Goal: Task Accomplishment & Management: Complete application form

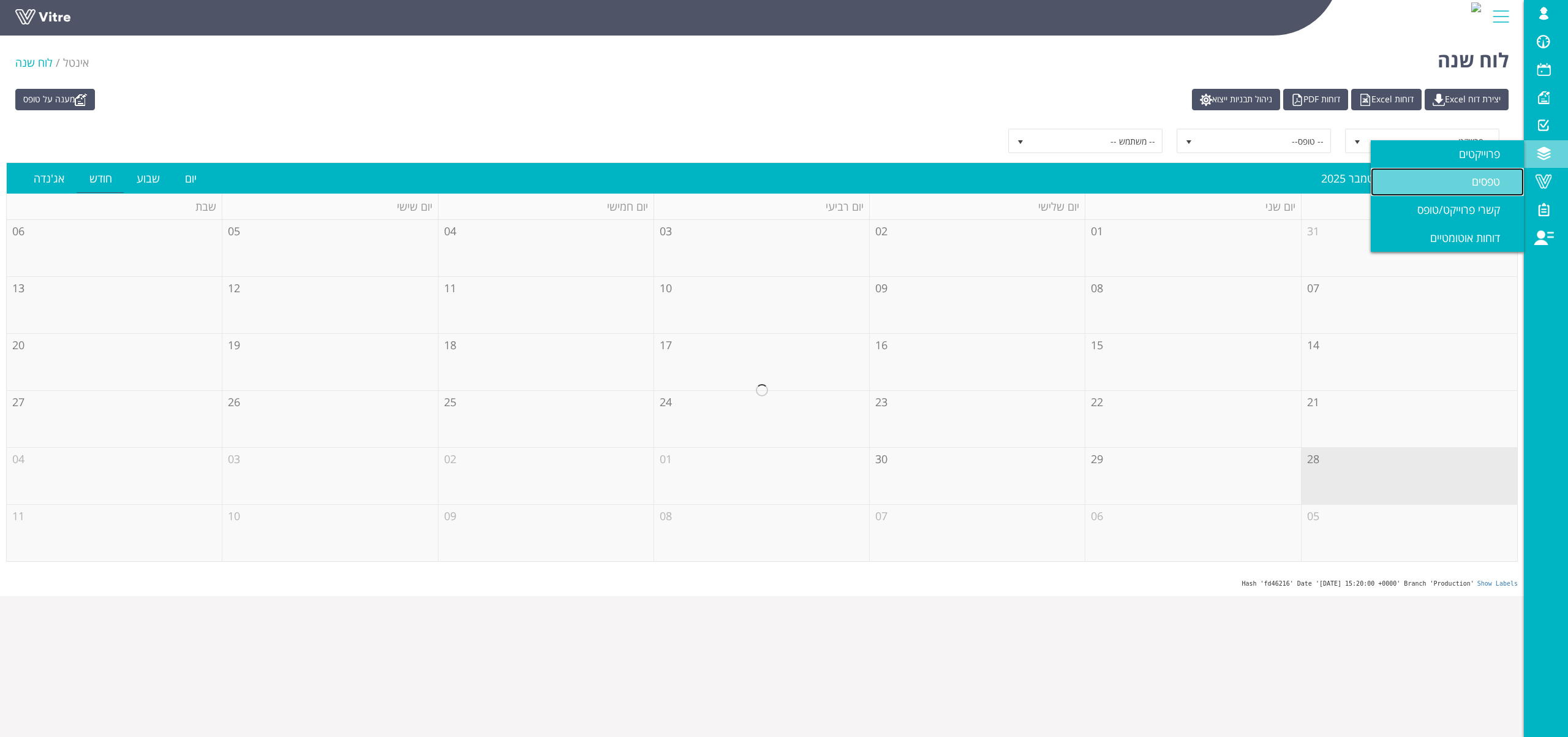
drag, startPoint x: 1471, startPoint y: 178, endPoint x: 1466, endPoint y: 192, distance: 14.9
click at [1471, 178] on link "טפסים" at bounding box center [1447, 182] width 153 height 28
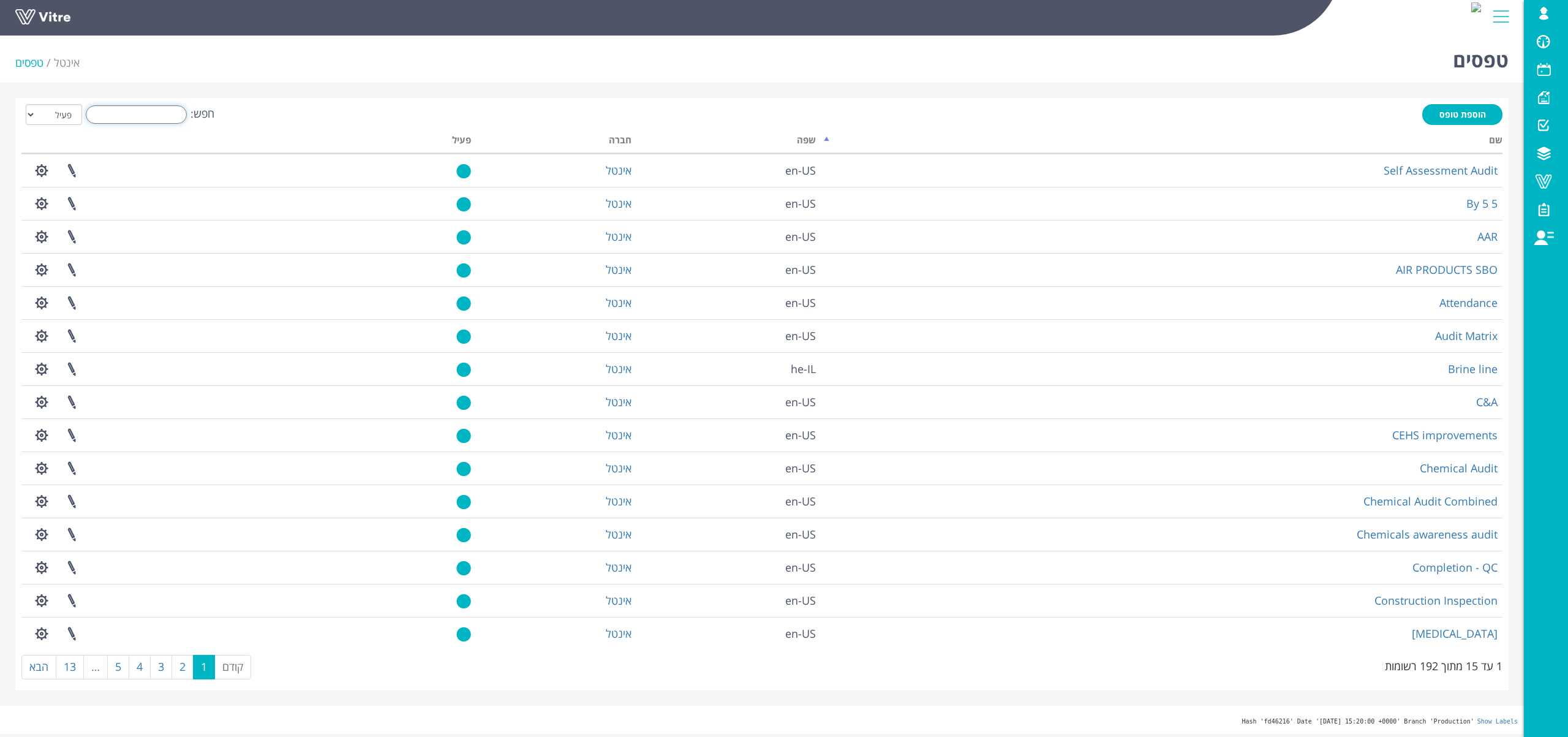
click at [155, 119] on input "חפש:" at bounding box center [136, 115] width 101 height 18
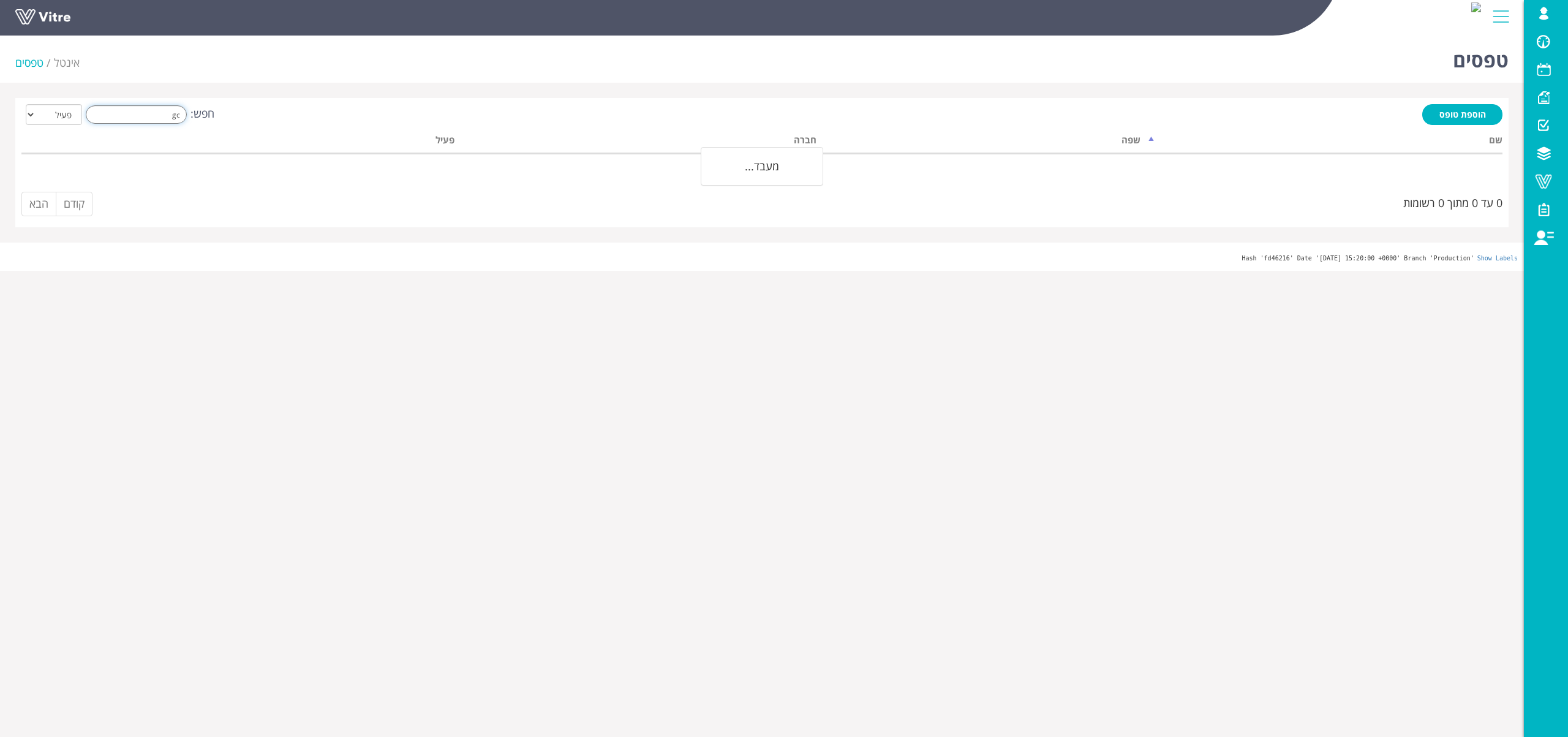
type input "g"
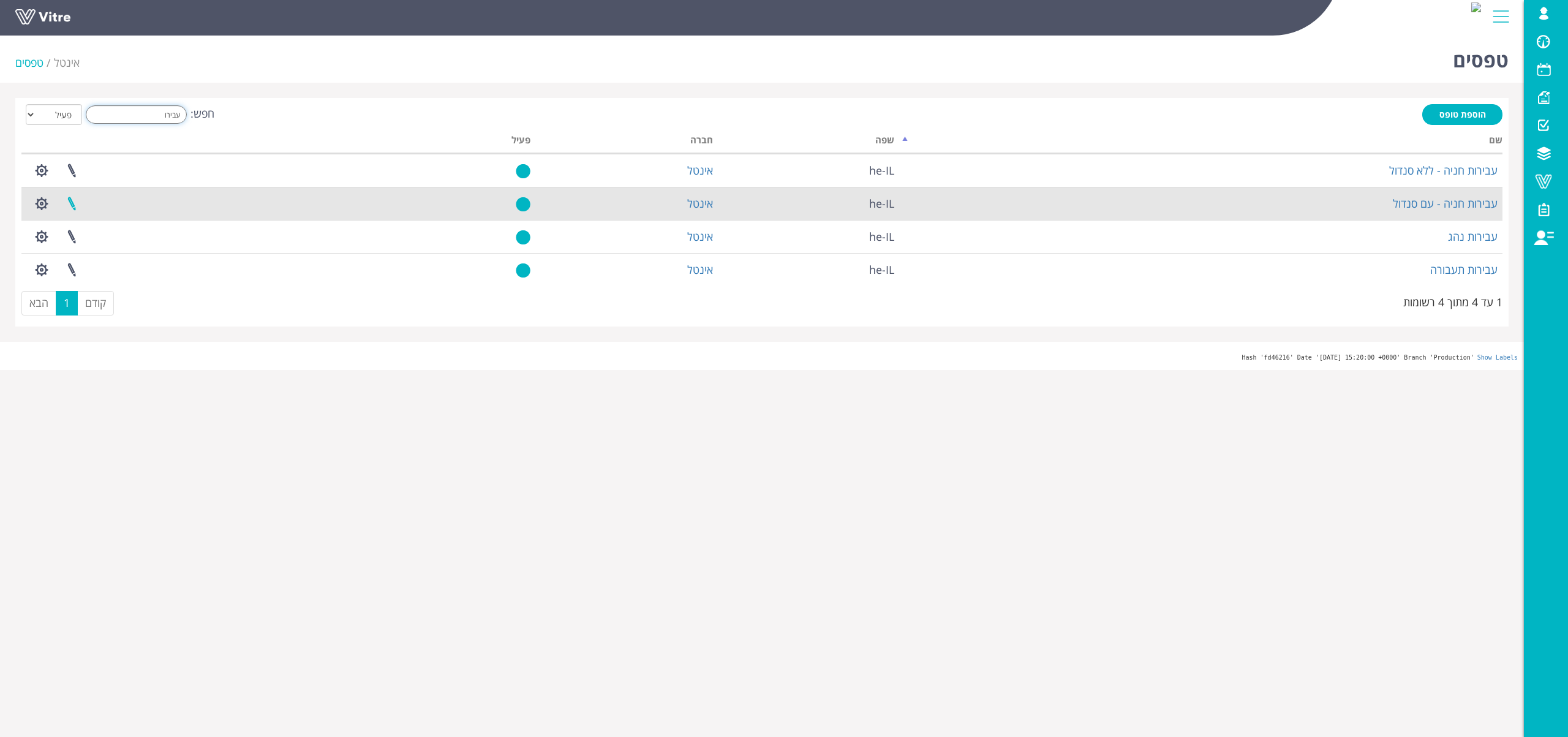
type input "עבירו"
click at [72, 202] on link at bounding box center [71, 203] width 31 height 32
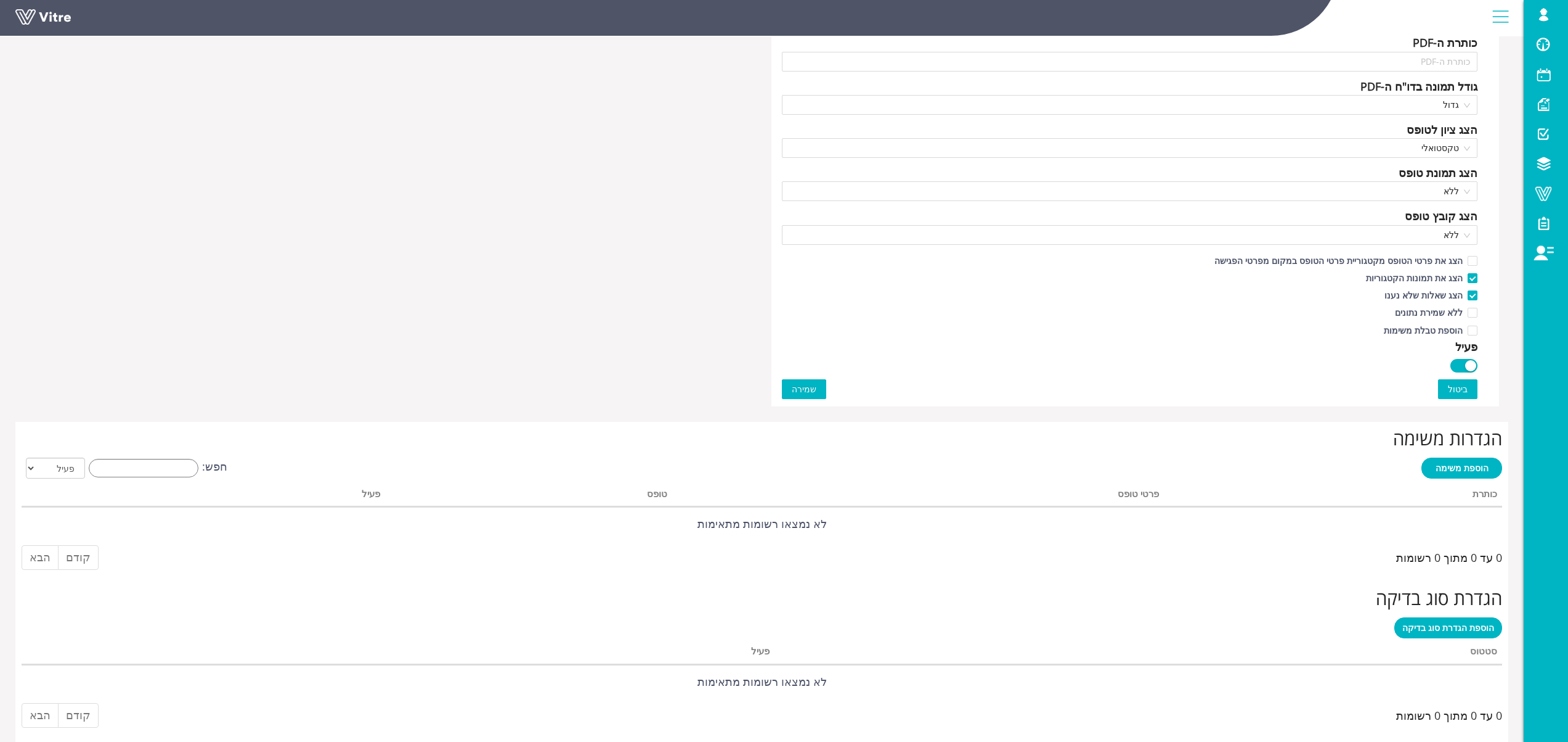
scroll to position [782, 0]
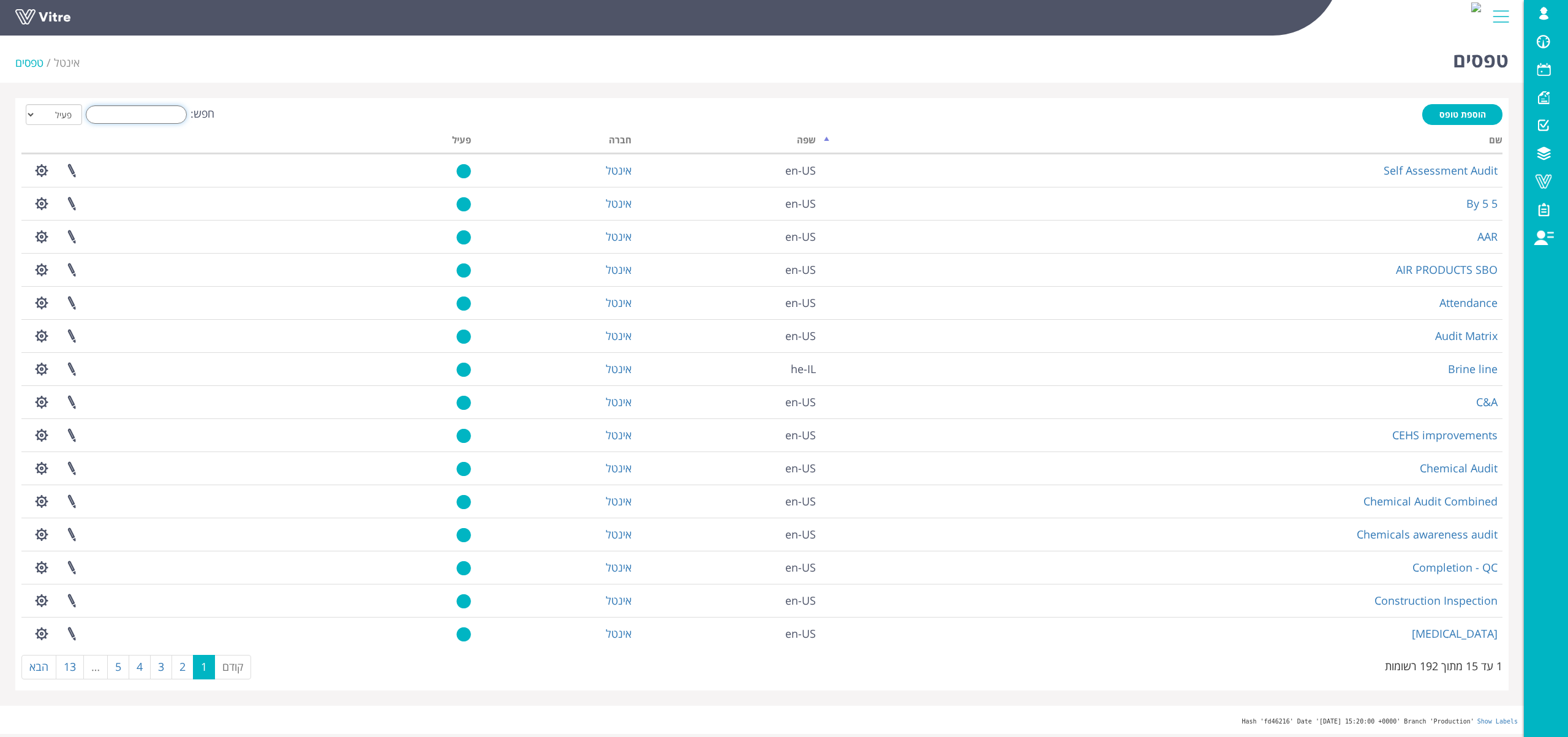
click at [130, 111] on input "חפש:" at bounding box center [136, 115] width 101 height 18
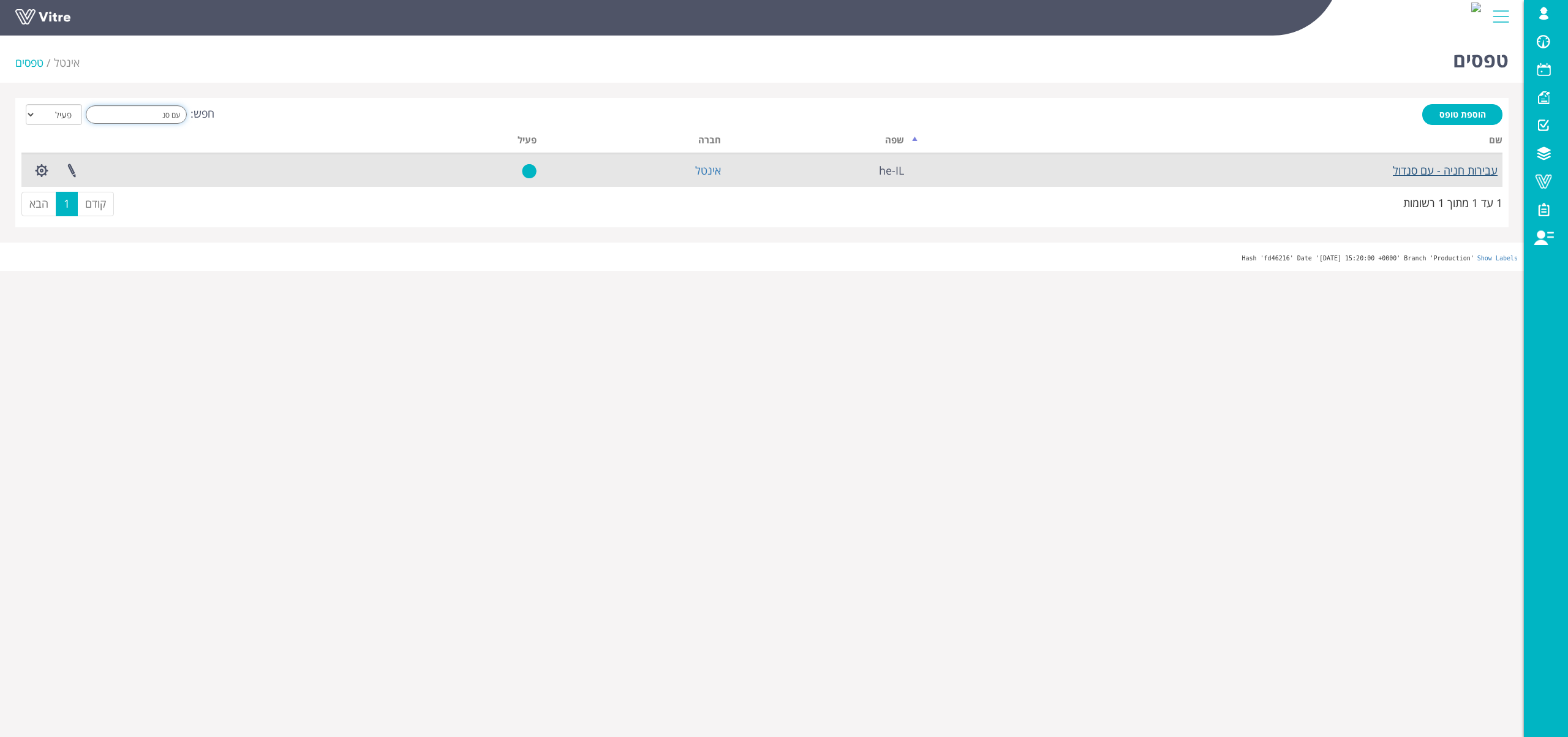
type input "עם סנ"
click at [1409, 171] on link "עבירות חניה - עם סנדול" at bounding box center [1445, 170] width 105 height 15
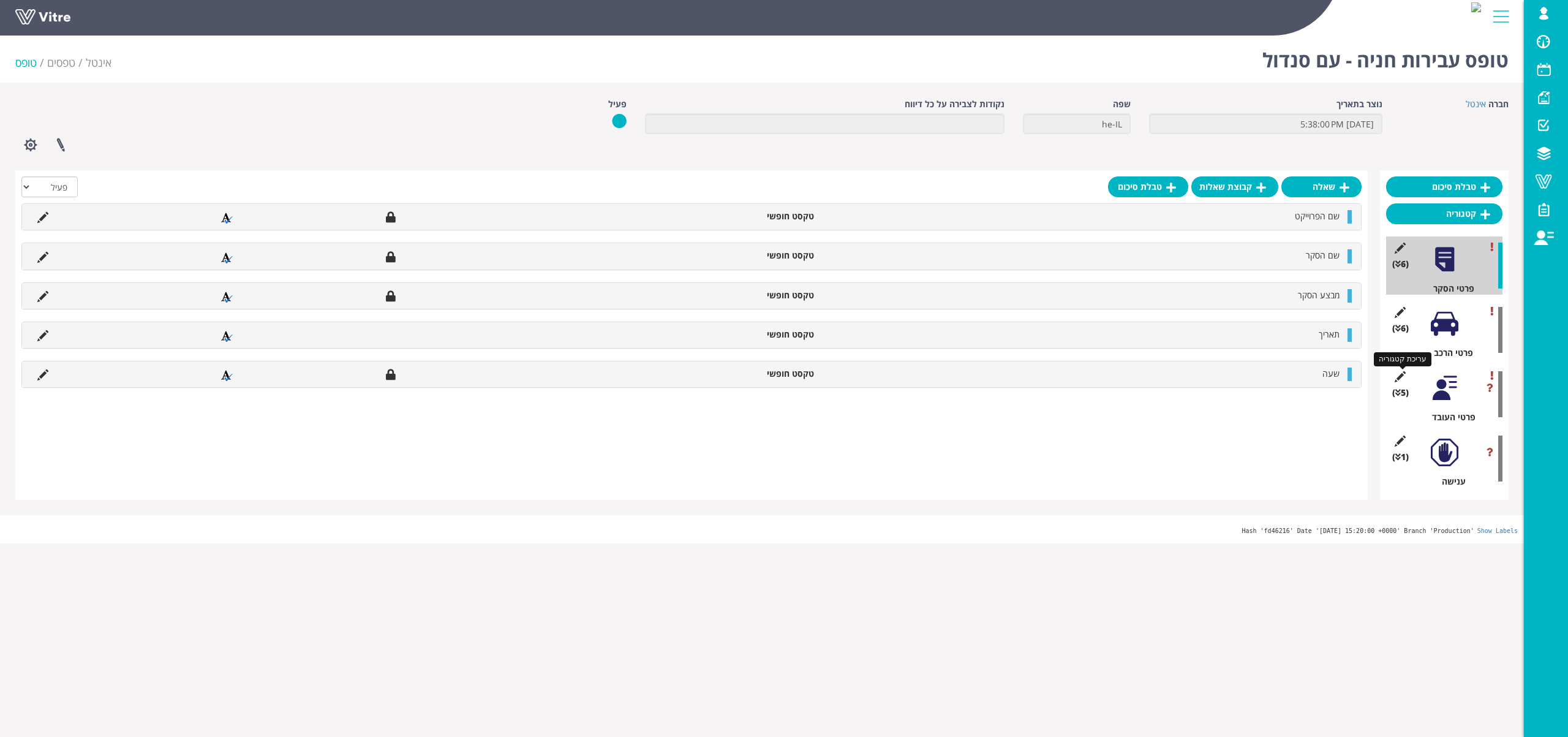
click at [1400, 374] on icon at bounding box center [1400, 376] width 16 height 11
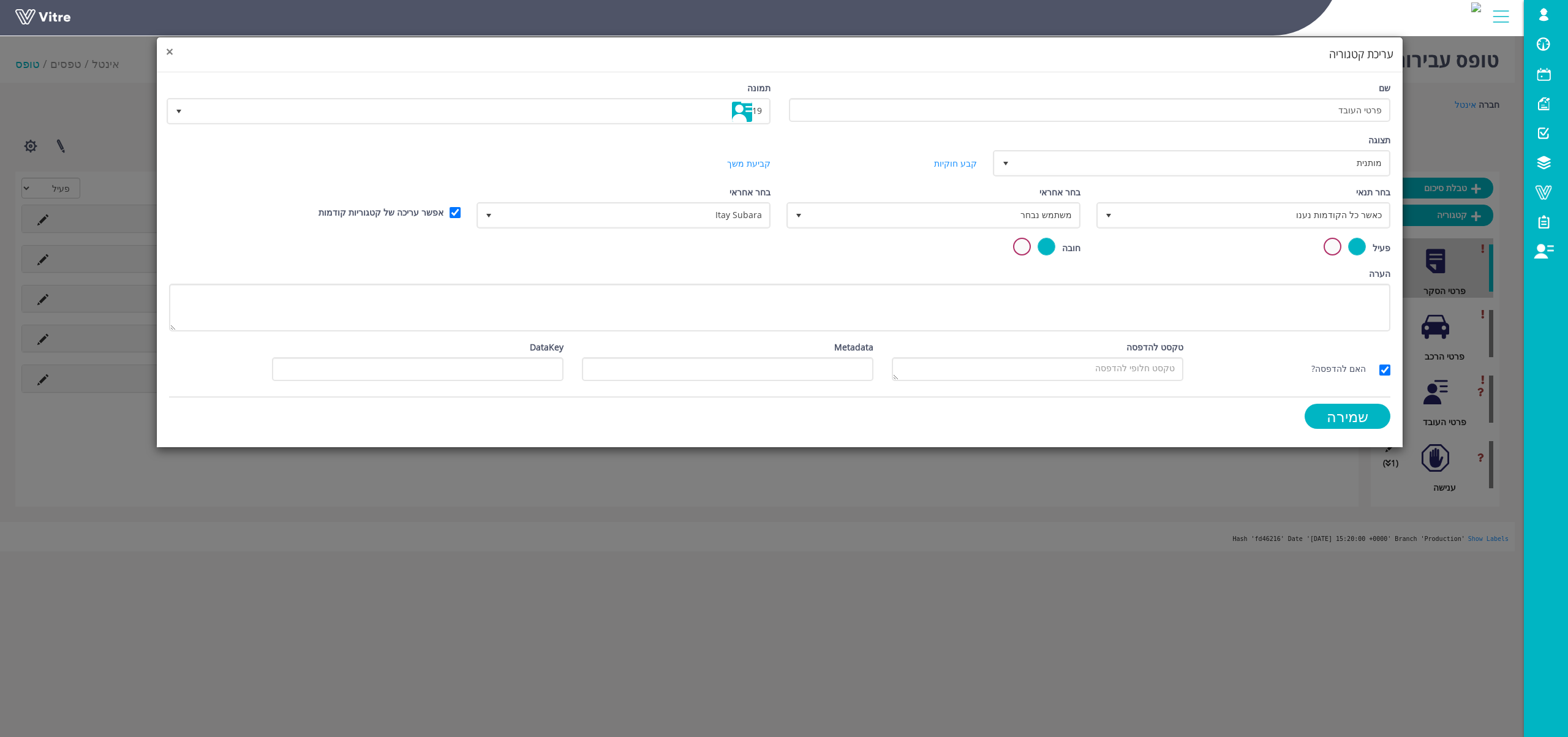
click at [166, 50] on span "×" at bounding box center [169, 51] width 7 height 17
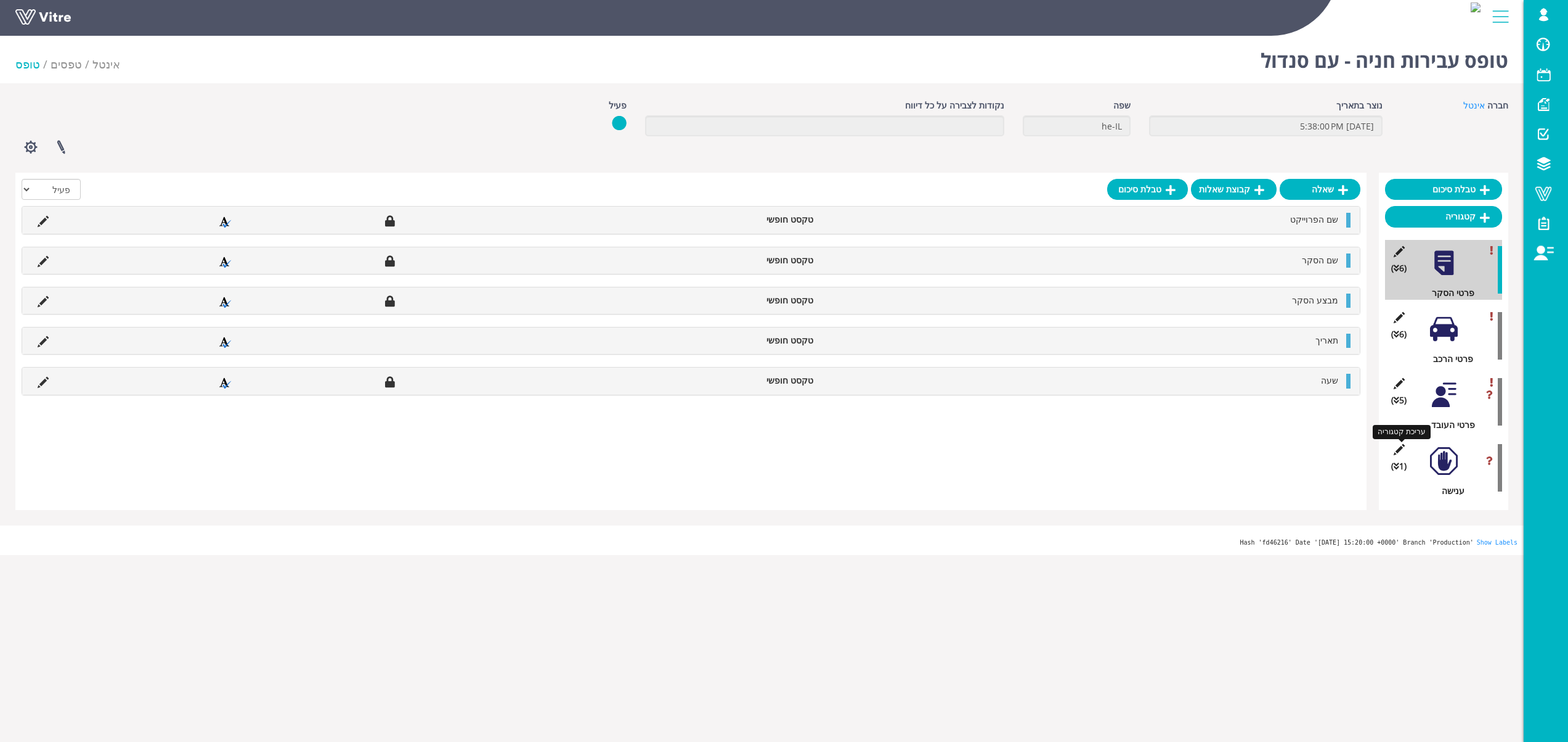
click at [1398, 446] on icon at bounding box center [1399, 449] width 16 height 11
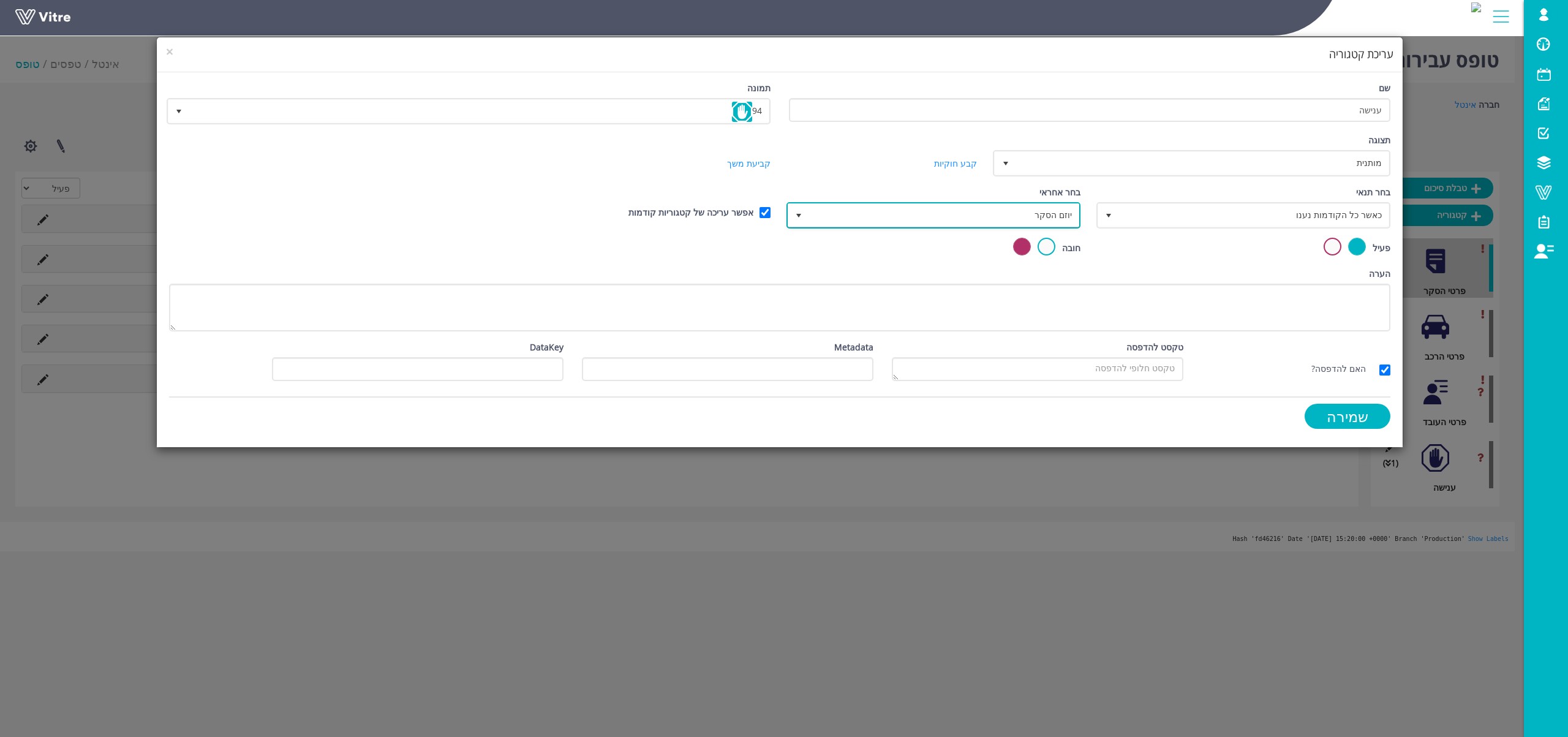
click at [849, 216] on span "יוזם הסקר" at bounding box center [945, 215] width 269 height 22
click at [169, 53] on span "×" at bounding box center [169, 51] width 7 height 17
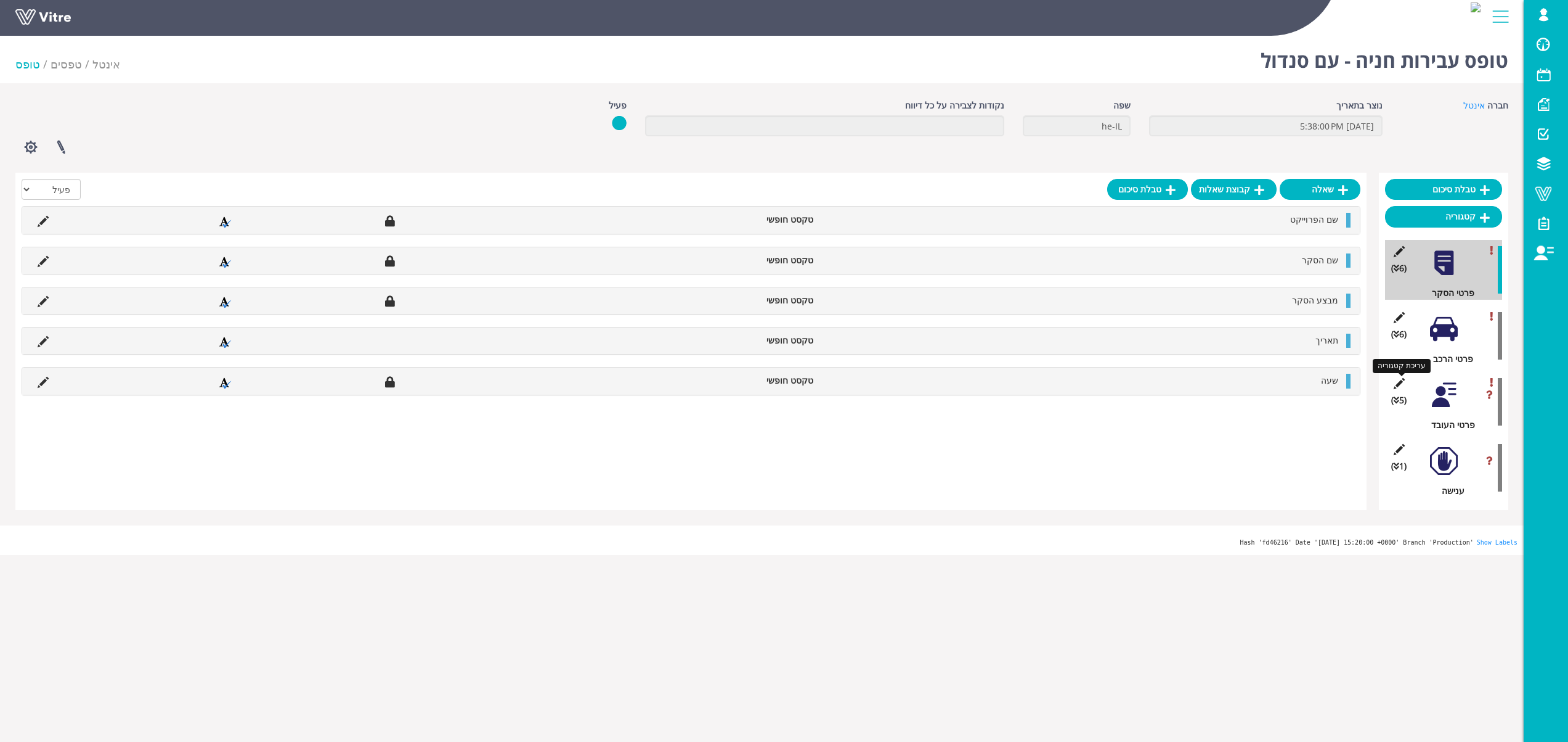
click at [1400, 381] on icon at bounding box center [1399, 383] width 16 height 11
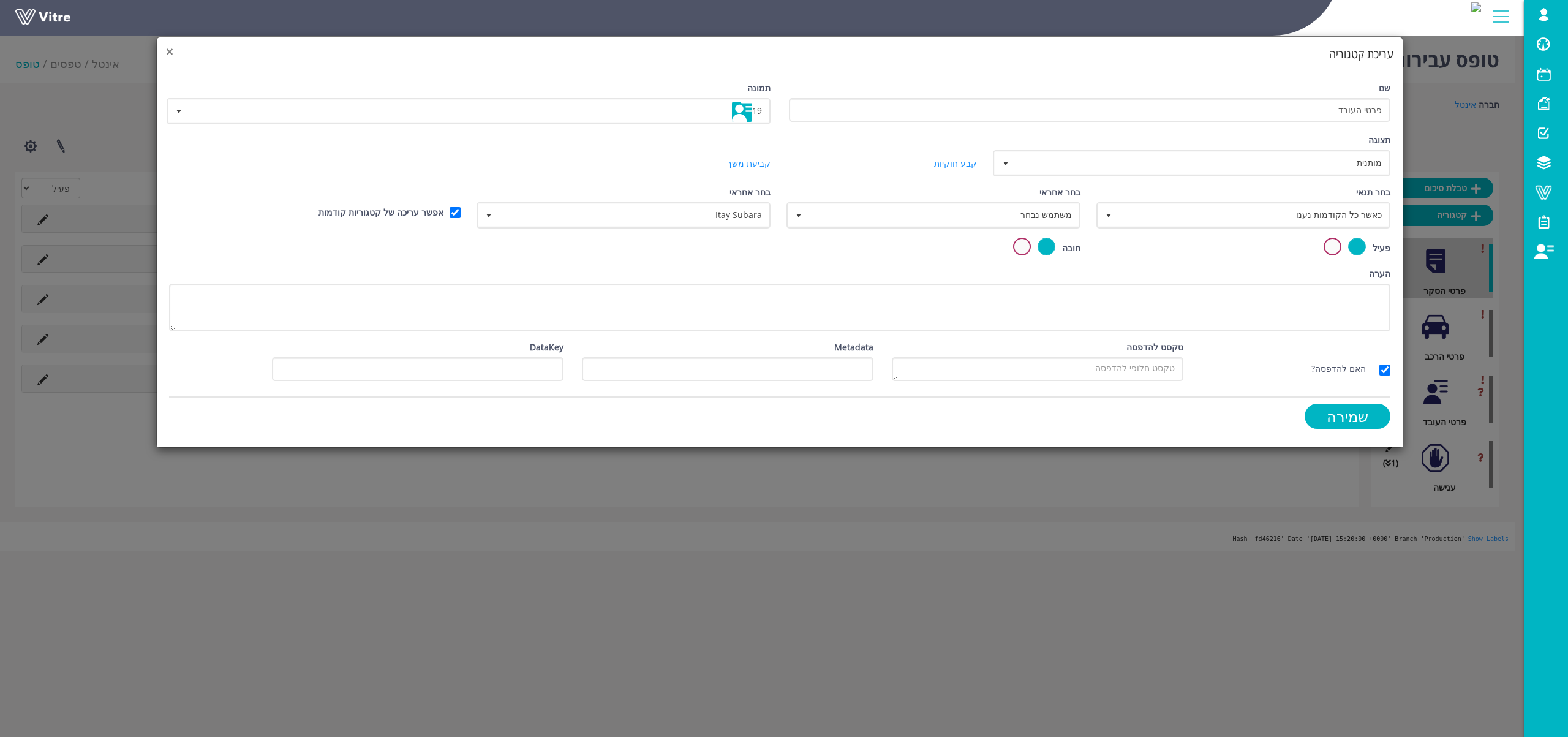
click at [170, 52] on span "×" at bounding box center [169, 51] width 7 height 17
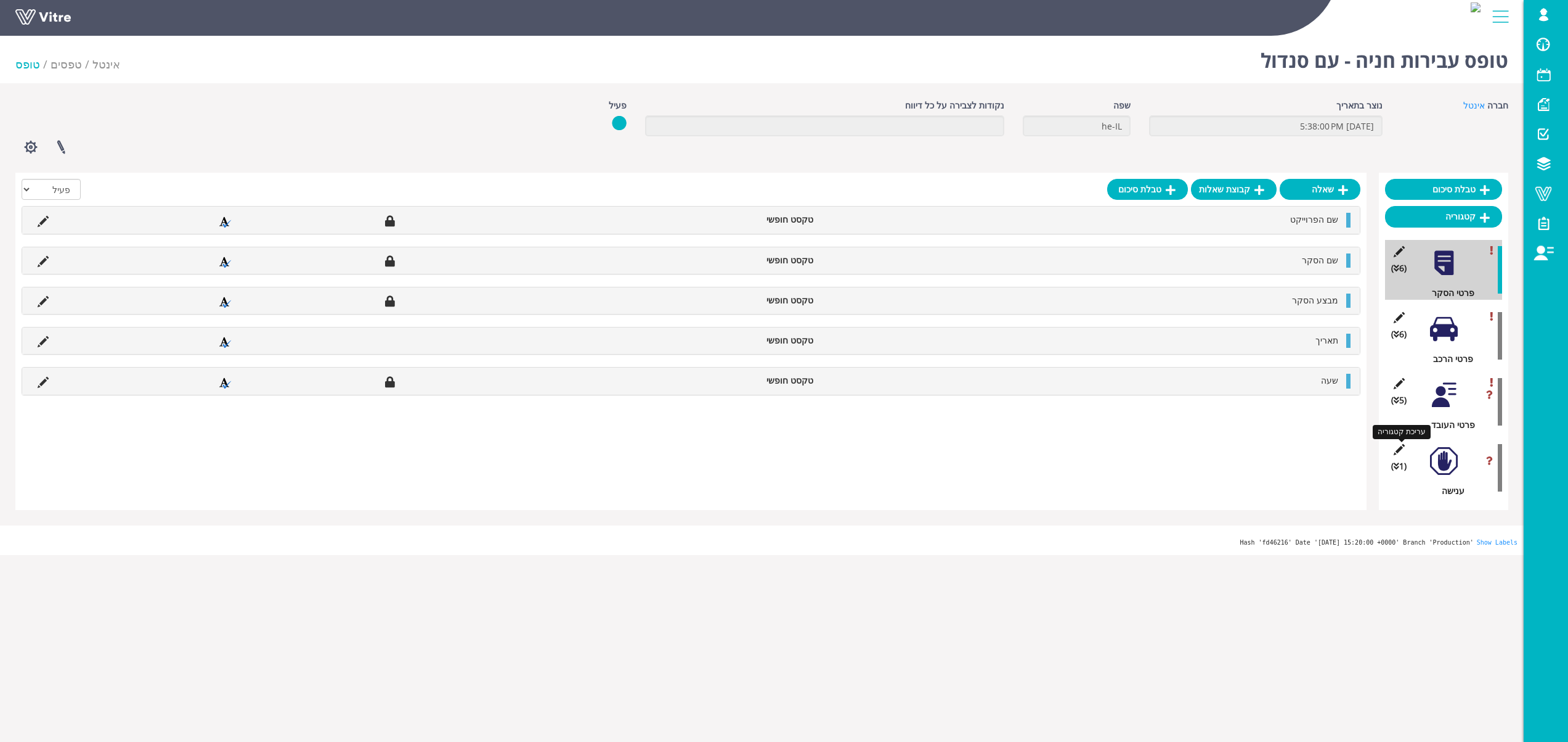
click at [1400, 445] on icon at bounding box center [1399, 449] width 16 height 11
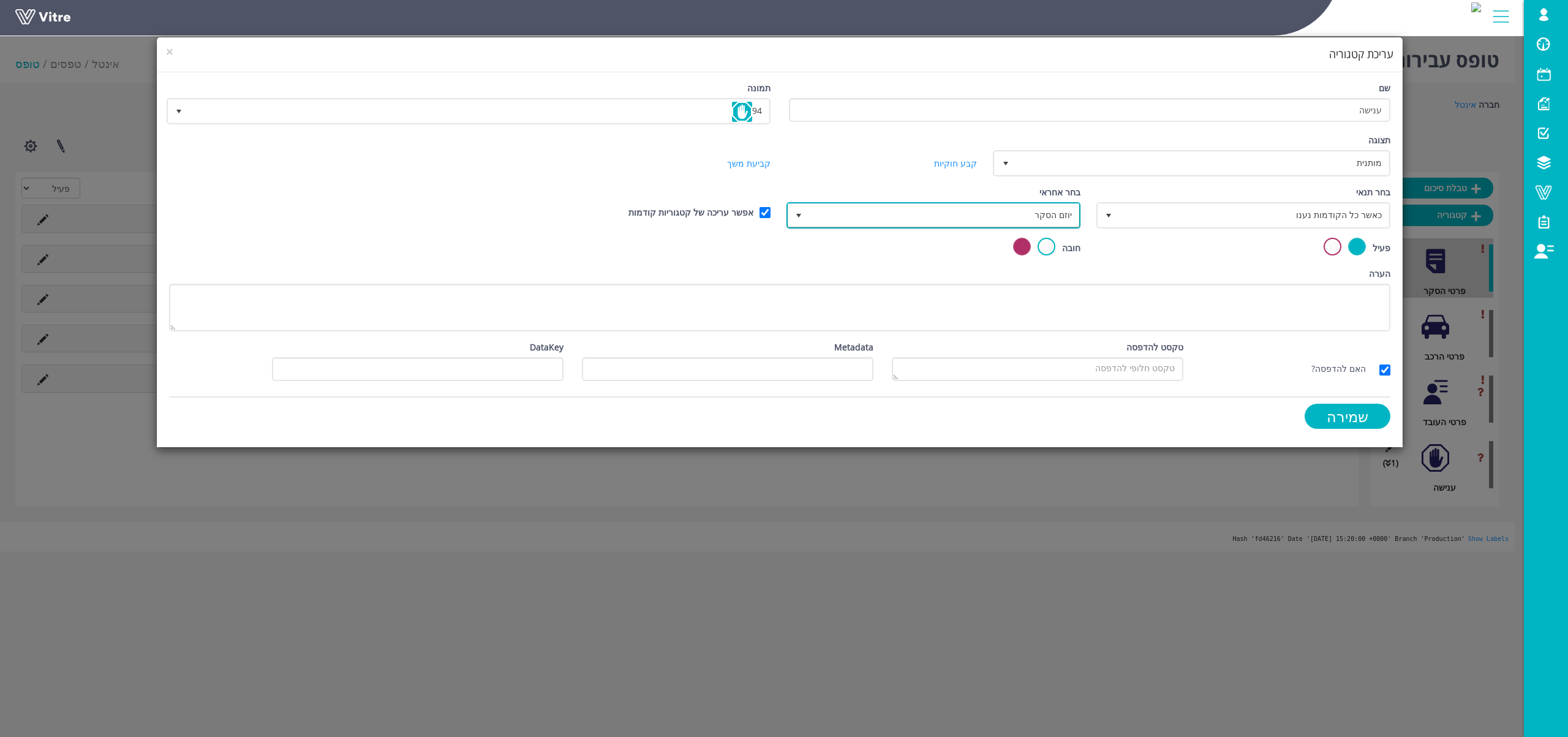
click at [953, 220] on span "יוזם הסקר" at bounding box center [945, 215] width 269 height 22
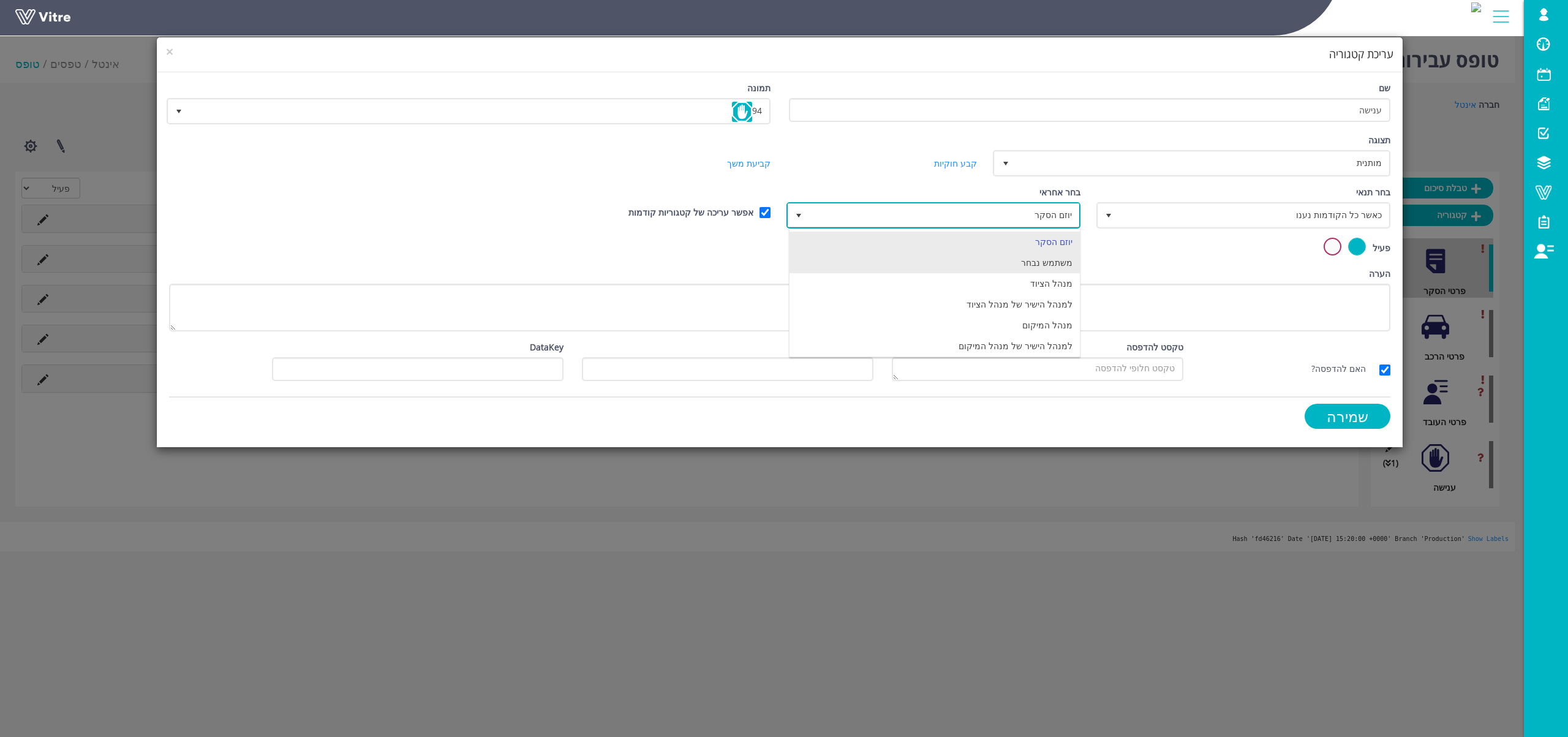
drag, startPoint x: 958, startPoint y: 272, endPoint x: 944, endPoint y: 269, distance: 14.3
click at [958, 272] on li "משתמש נבחר" at bounding box center [935, 262] width 291 height 21
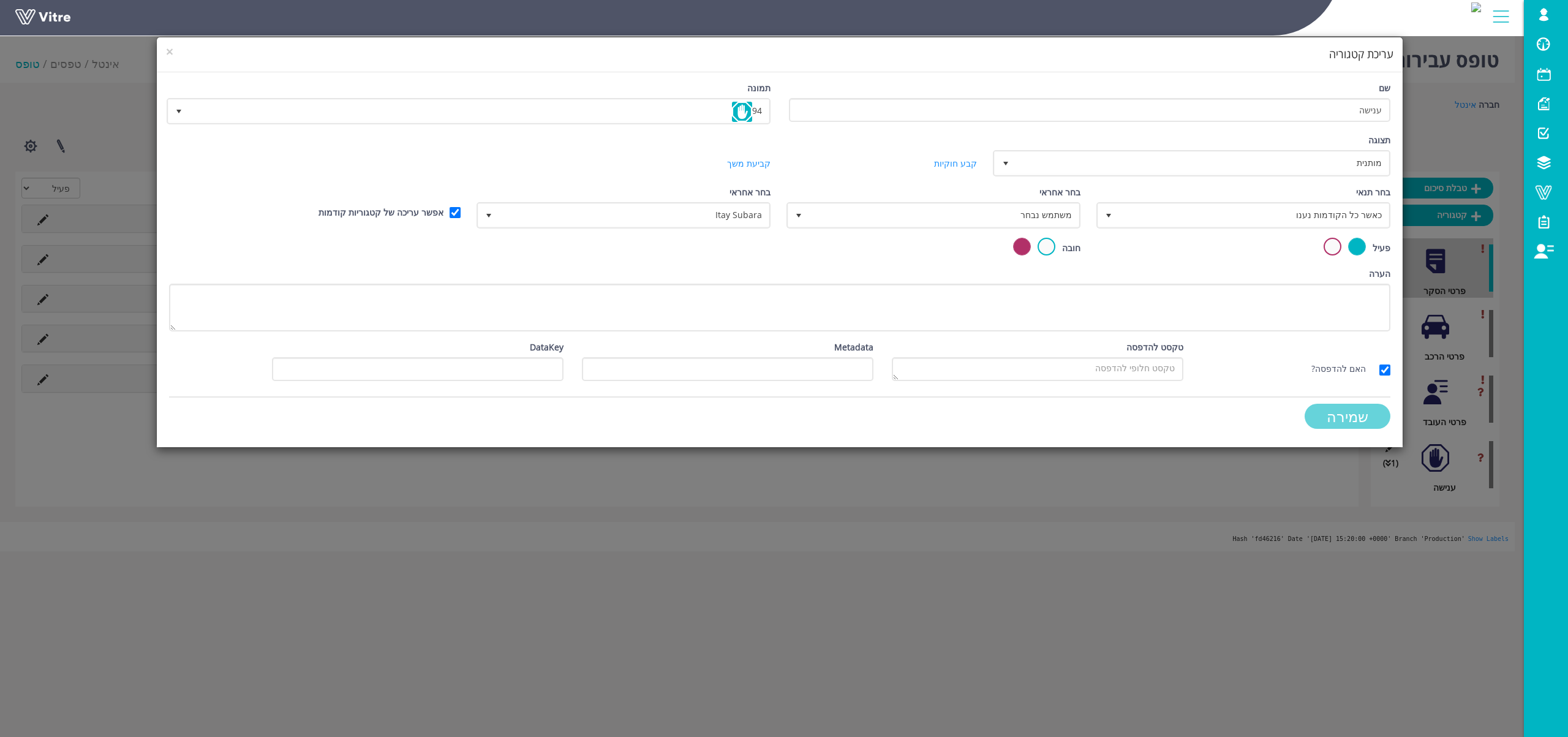
click at [1326, 413] on input "שמירה" at bounding box center [1348, 416] width 86 height 25
